Goal: Transaction & Acquisition: Purchase product/service

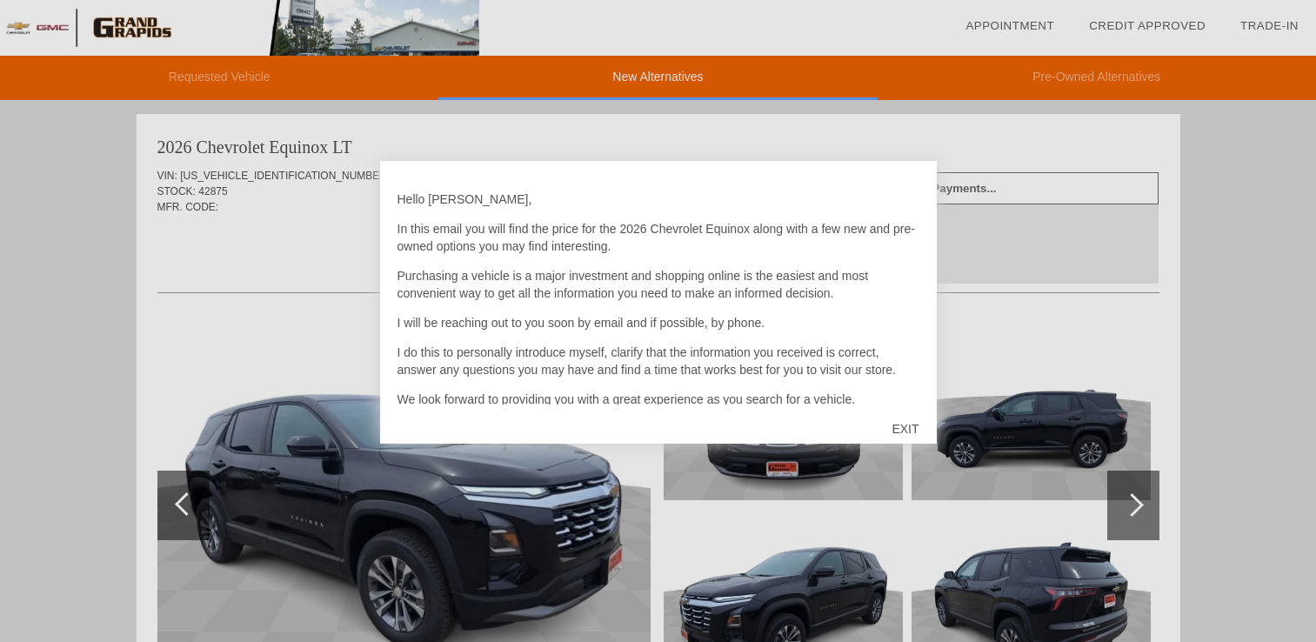
scroll to position [4, 0]
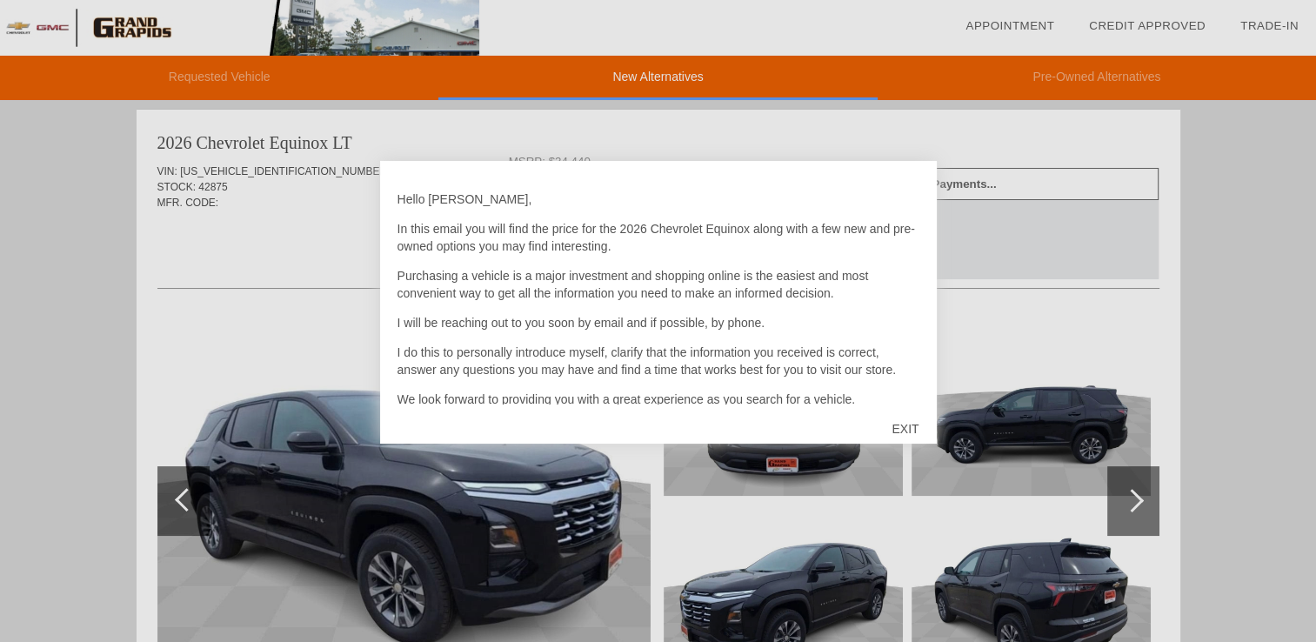
click at [909, 424] on div "EXIT" at bounding box center [905, 429] width 62 height 52
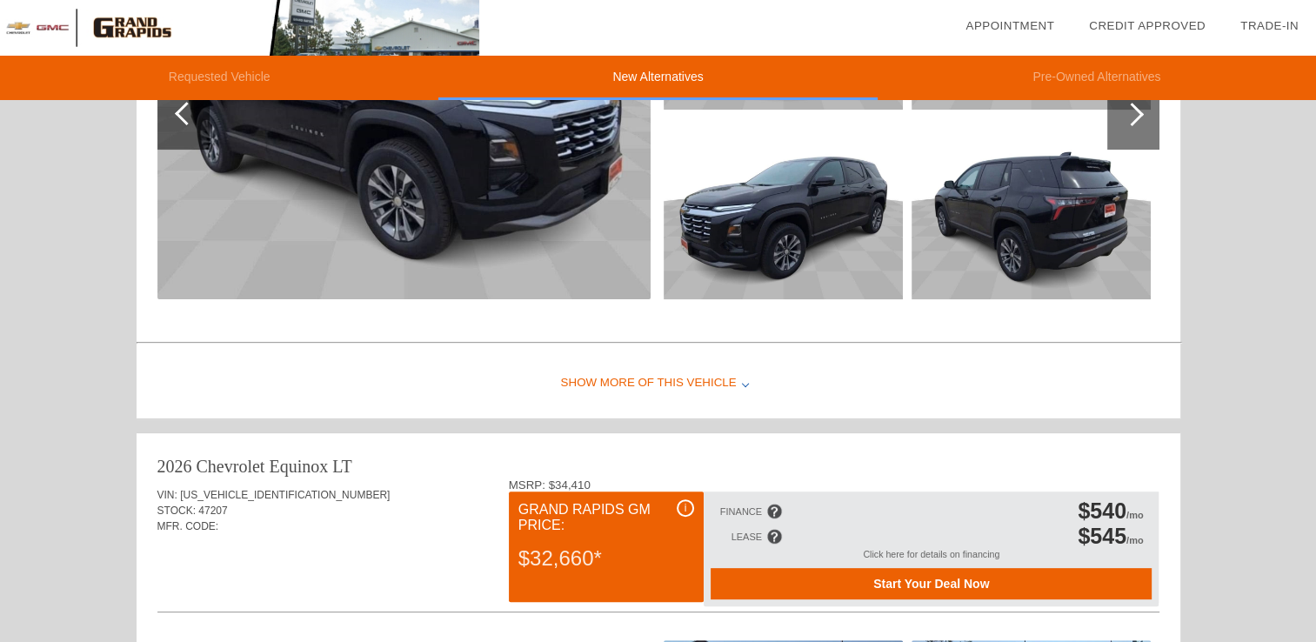
scroll to position [435, 0]
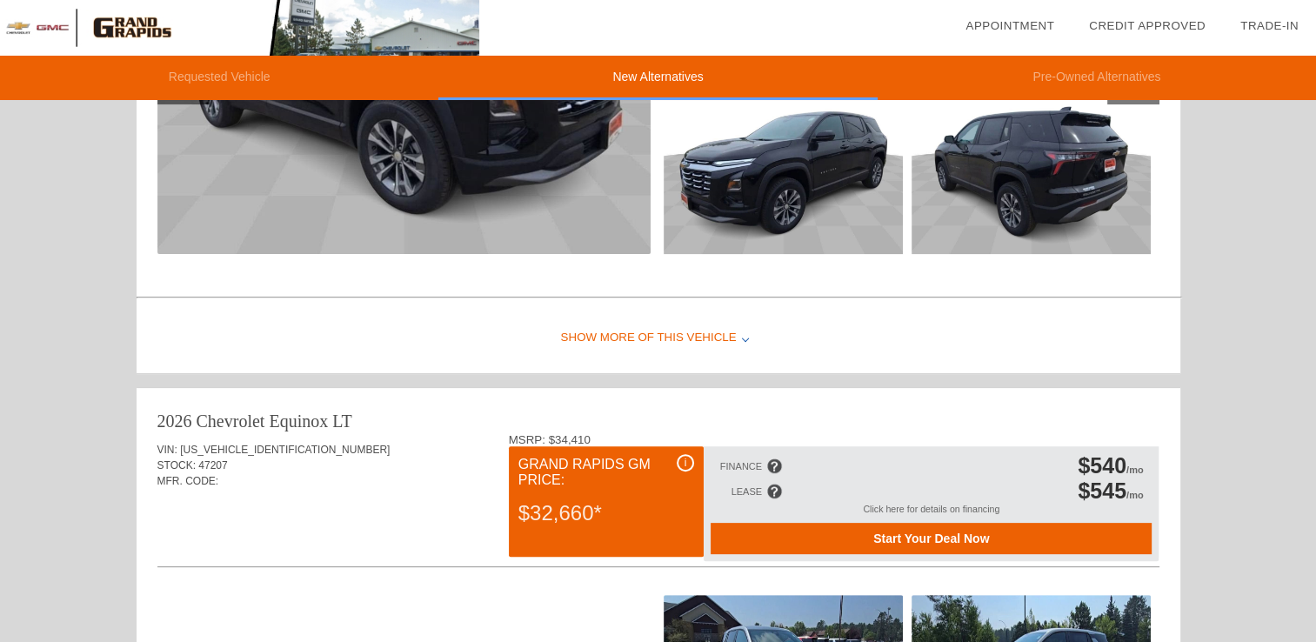
click at [741, 339] on div "Show More of this Vehicle" at bounding box center [658, 338] width 1043 height 70
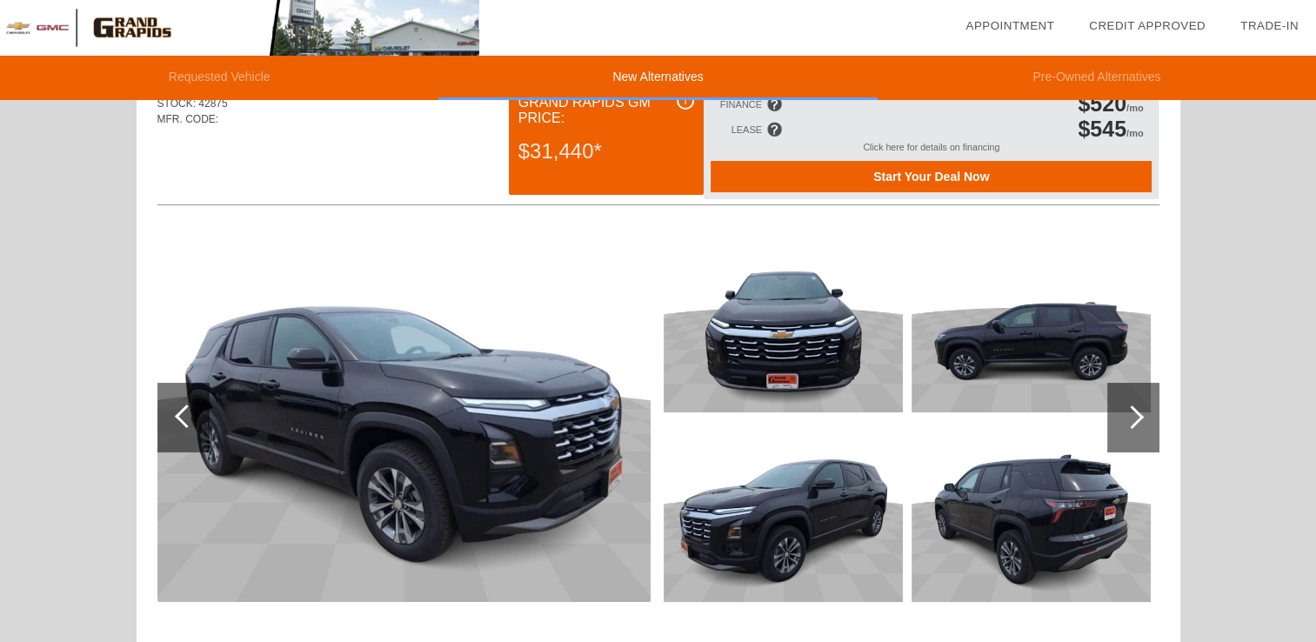
scroll to position [0, 0]
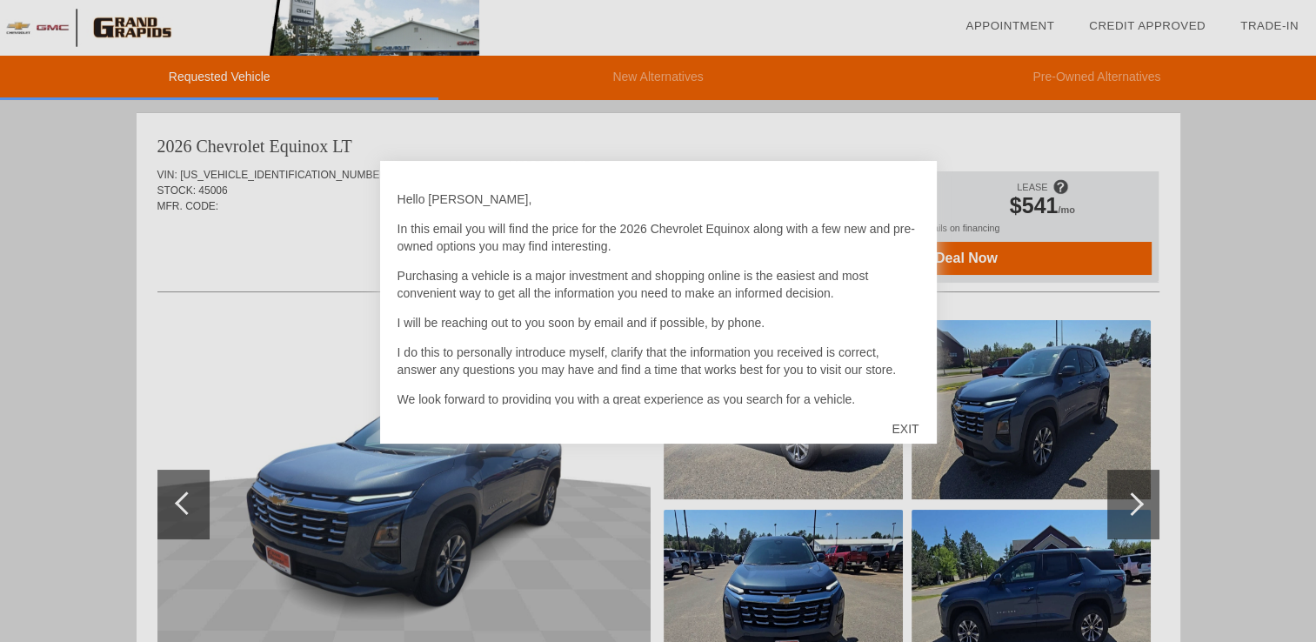
click at [911, 426] on div "EXIT" at bounding box center [905, 429] width 62 height 52
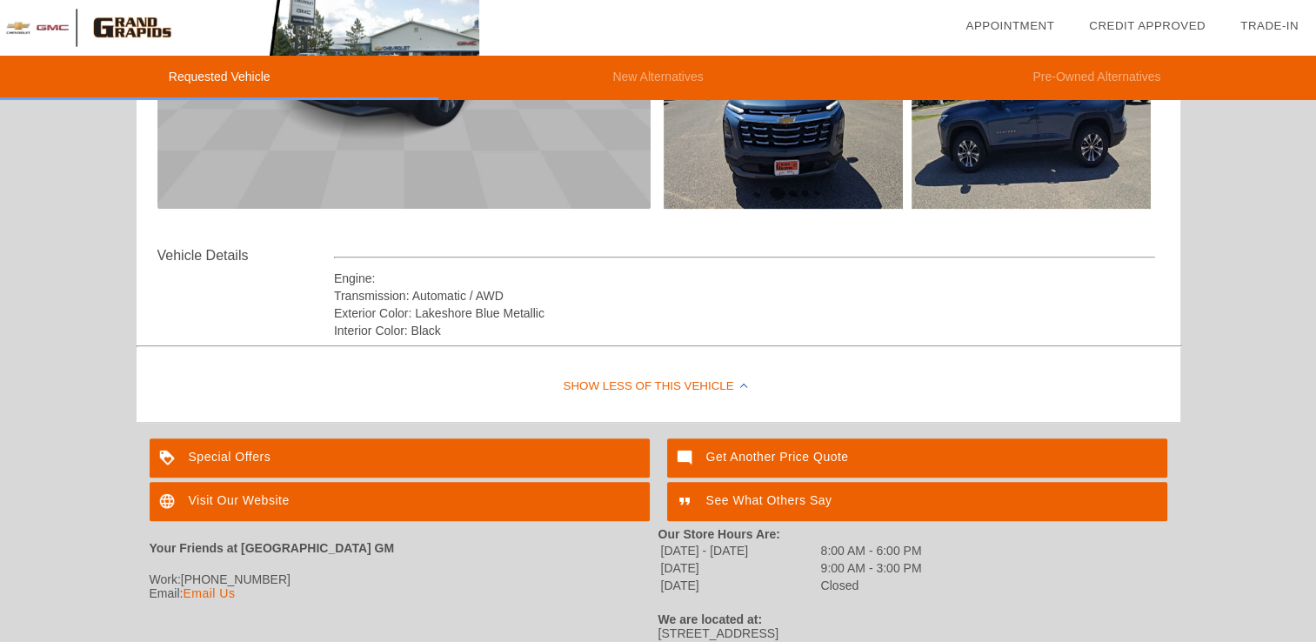
scroll to position [522, 0]
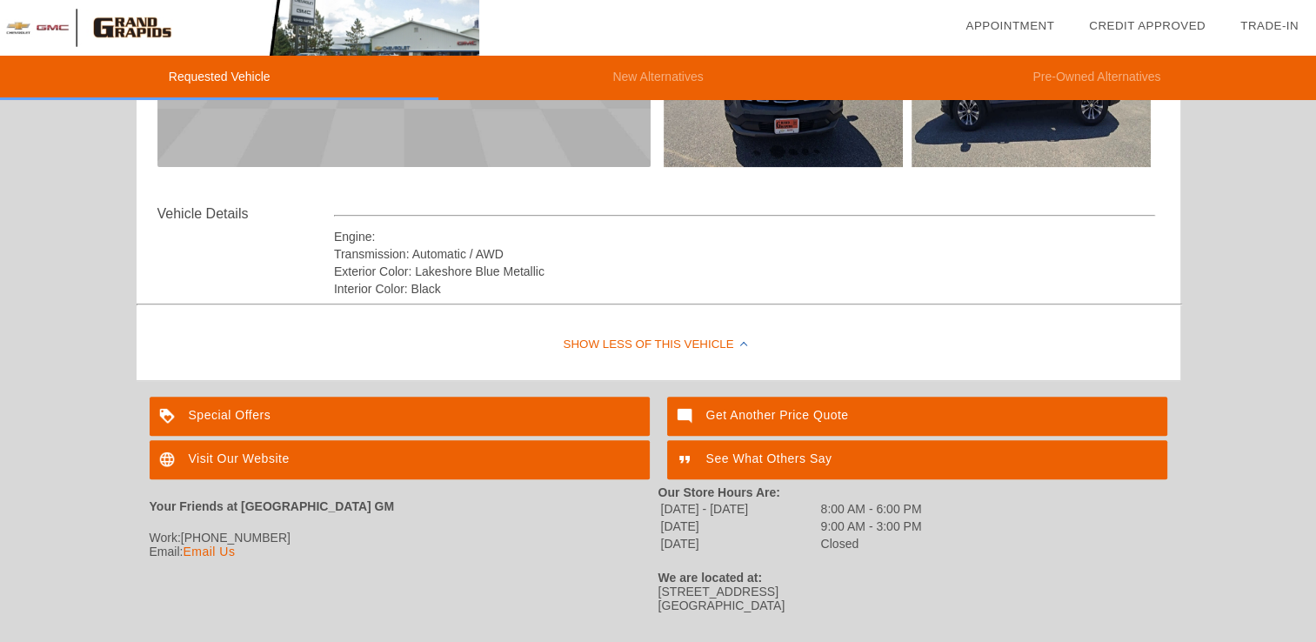
click at [245, 414] on div "Special Offers" at bounding box center [400, 416] width 500 height 39
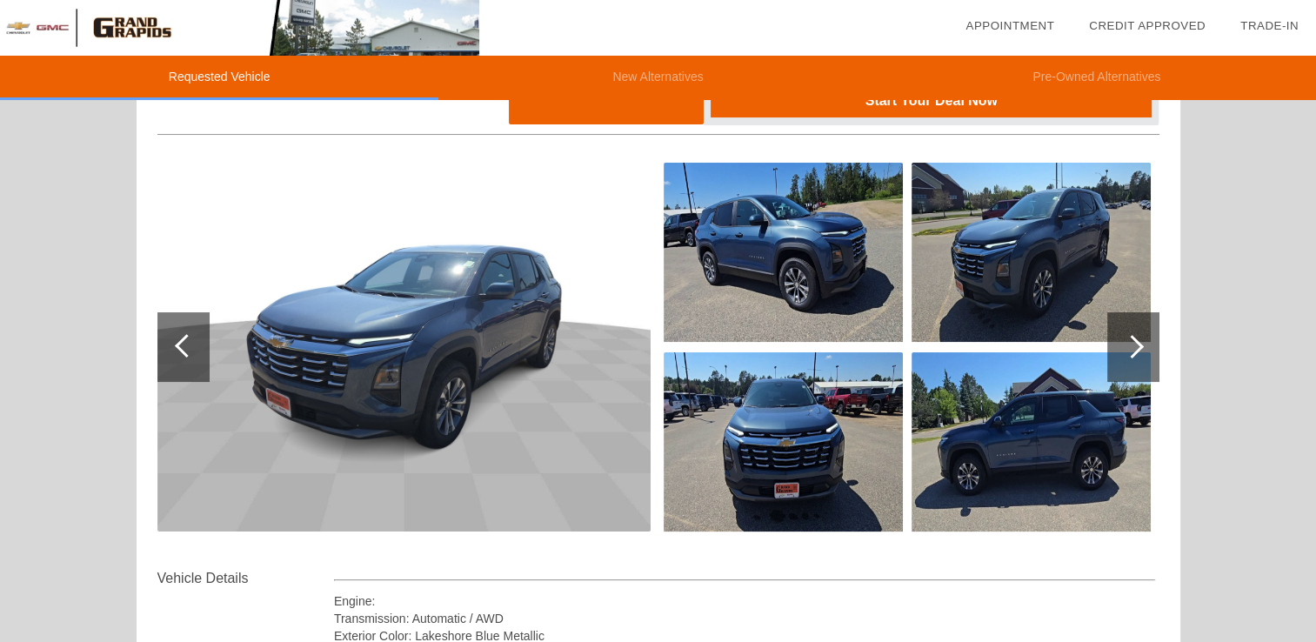
scroll to position [87, 0]
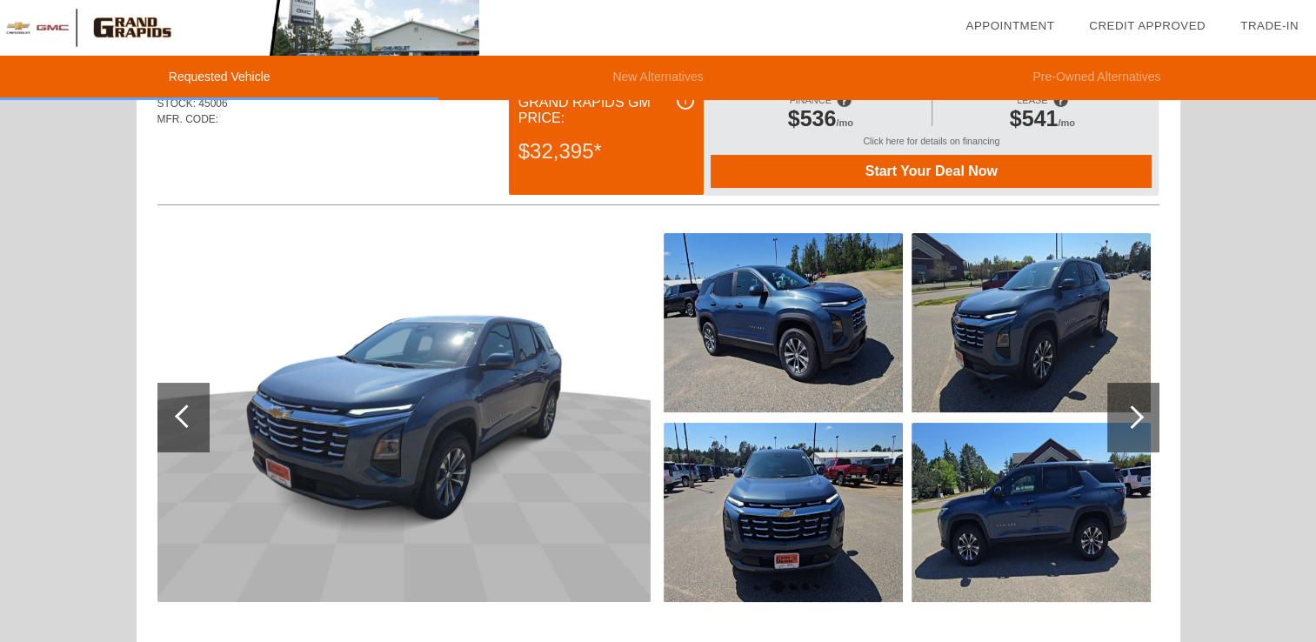
click at [930, 169] on span "Start Your Deal Now" at bounding box center [930, 171] width 397 height 16
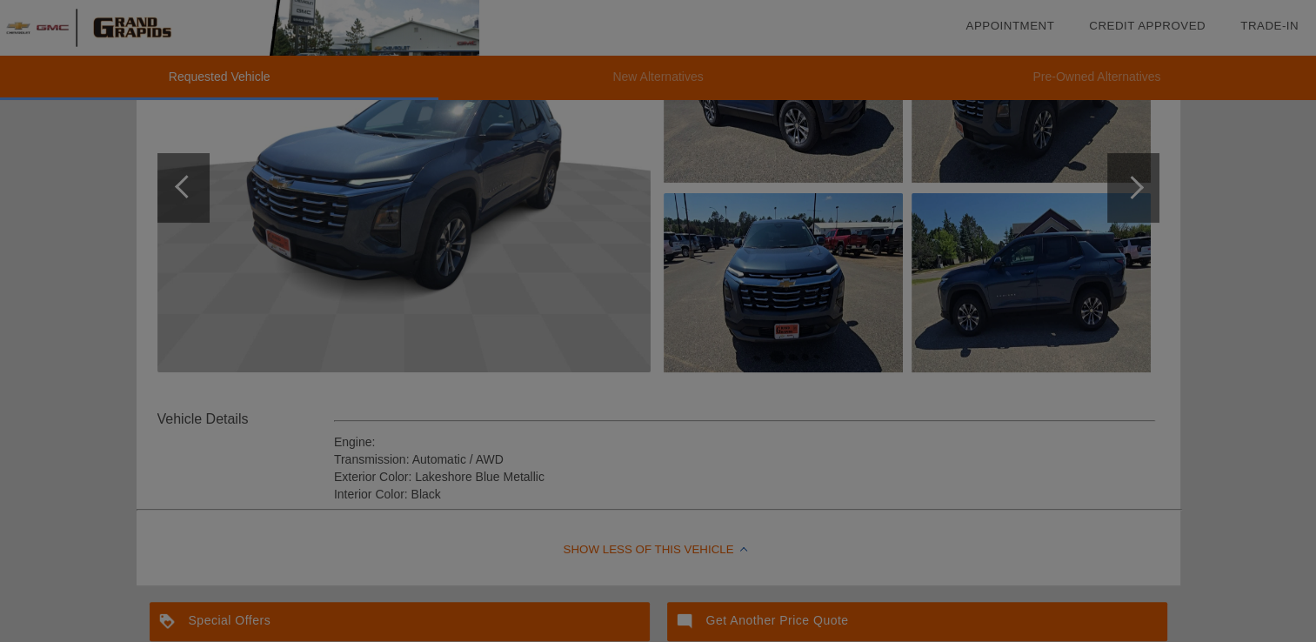
scroll to position [286, 0]
